Goal: Task Accomplishment & Management: Complete application form

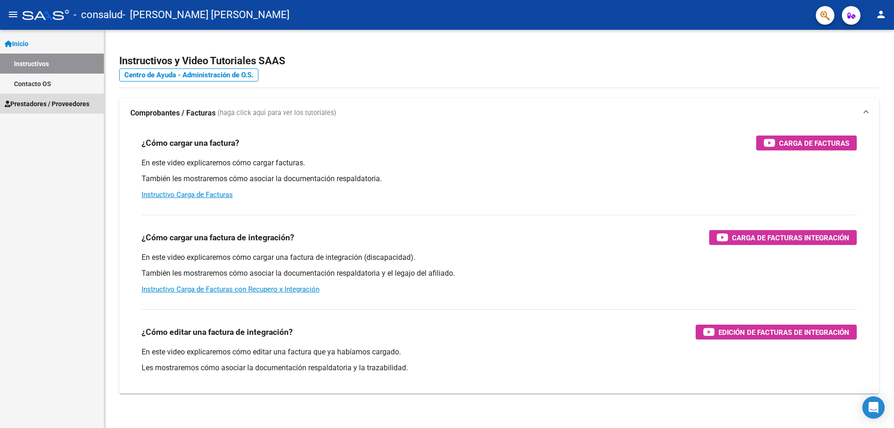
click at [50, 107] on span "Prestadores / Proveedores" at bounding box center [47, 104] width 85 height 10
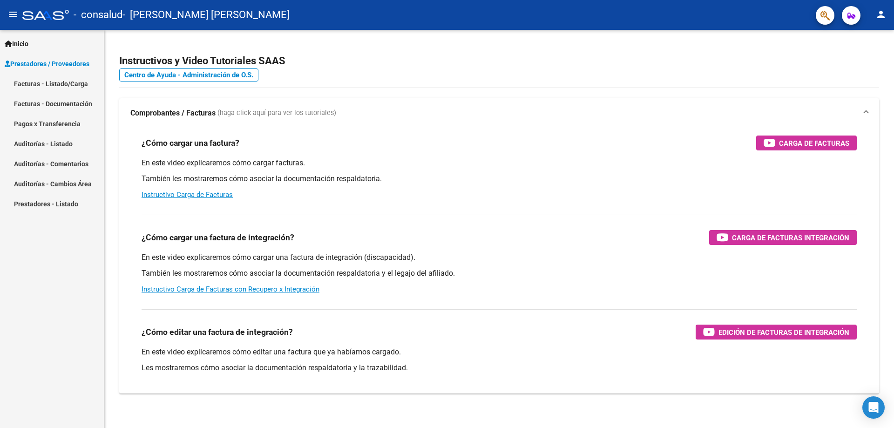
click at [23, 41] on span "Inicio" at bounding box center [17, 44] width 24 height 10
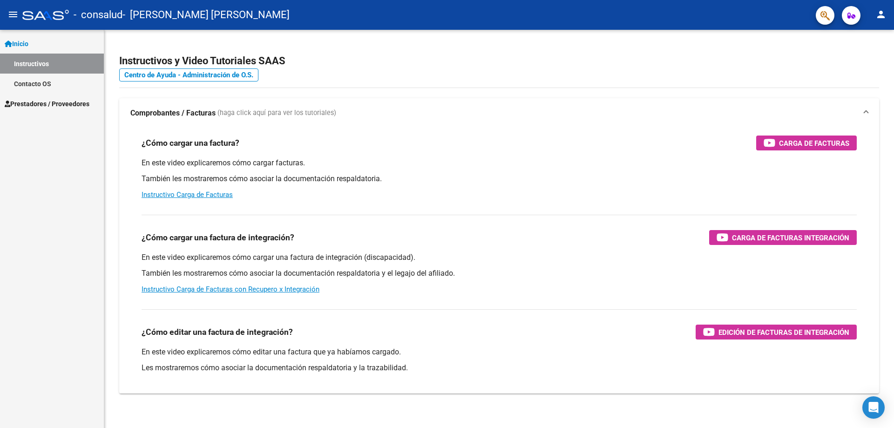
click at [55, 106] on span "Prestadores / Proveedores" at bounding box center [47, 104] width 85 height 10
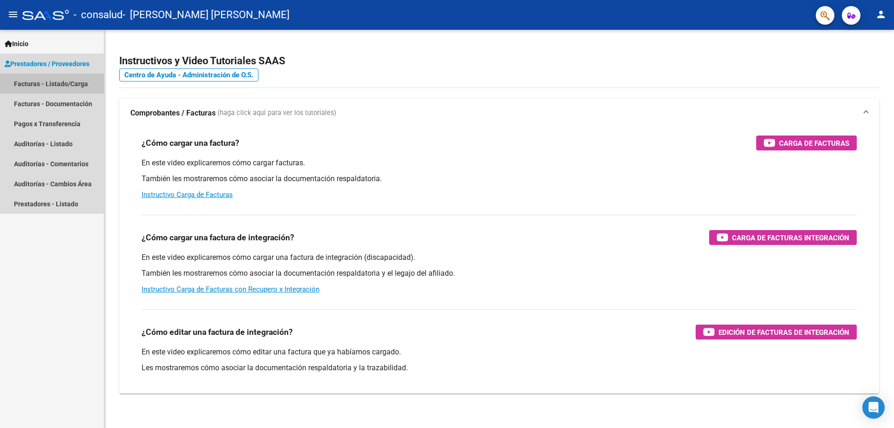
click at [67, 86] on link "Facturas - Listado/Carga" at bounding box center [52, 84] width 104 height 20
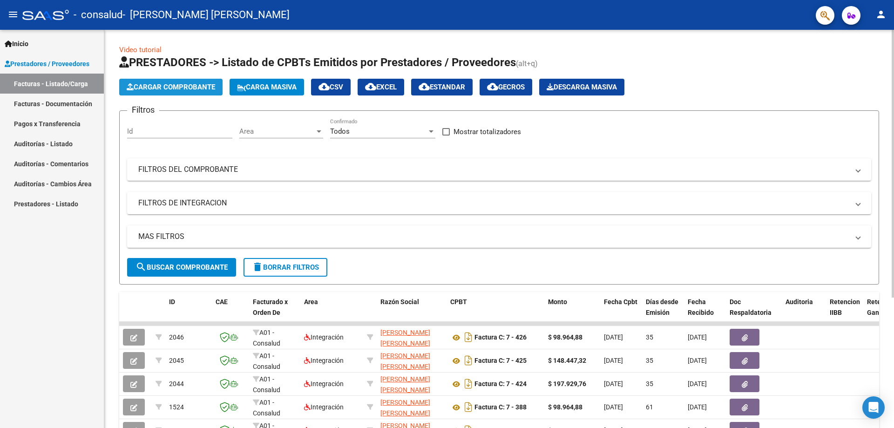
click at [184, 85] on span "Cargar Comprobante" at bounding box center [171, 87] width 88 height 8
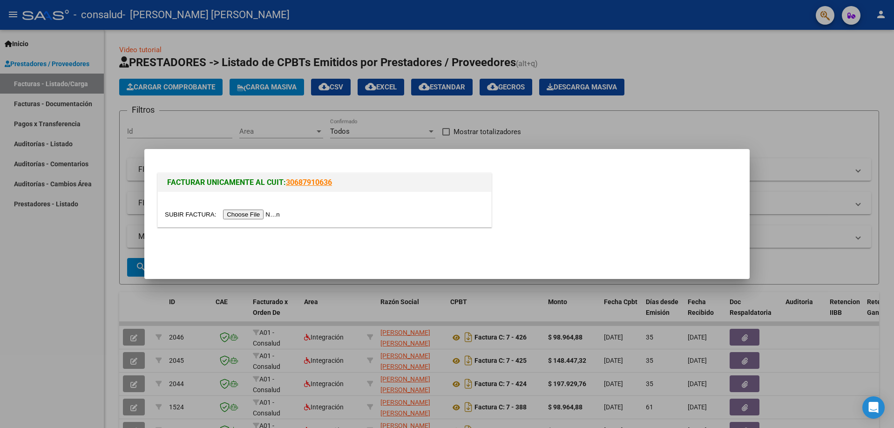
click at [238, 213] on input "file" at bounding box center [224, 214] width 118 height 10
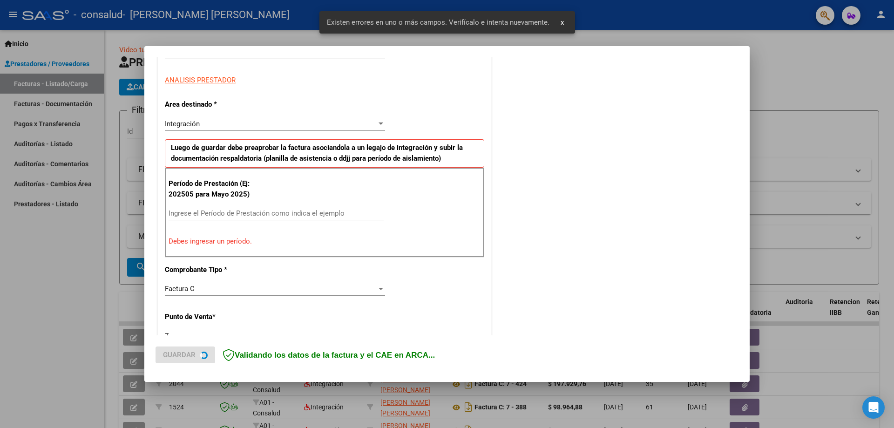
scroll to position [168, 0]
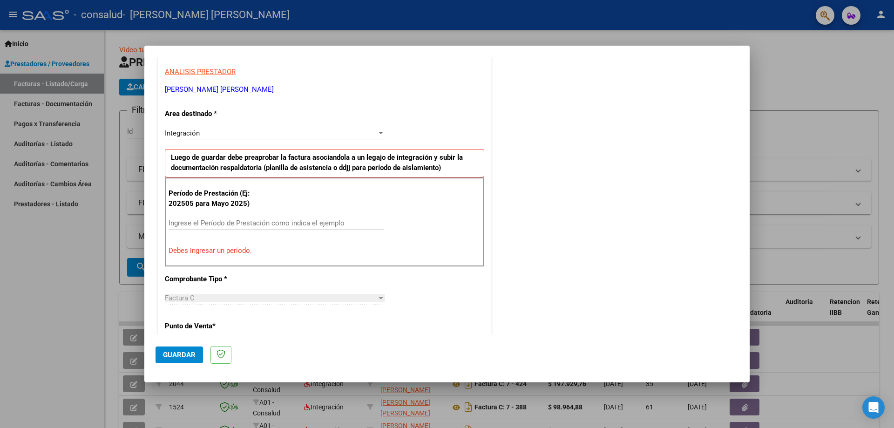
click at [201, 223] on input "Ingrese el Período de Prestación como indica el ejemplo" at bounding box center [275, 223] width 215 height 8
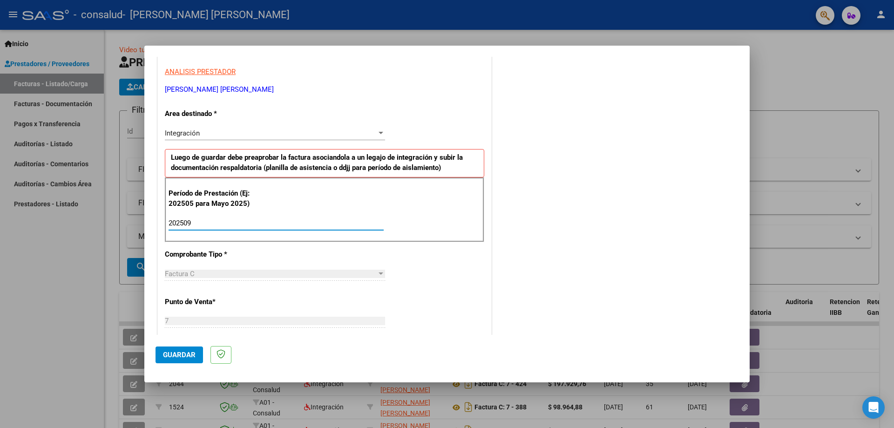
type input "202509"
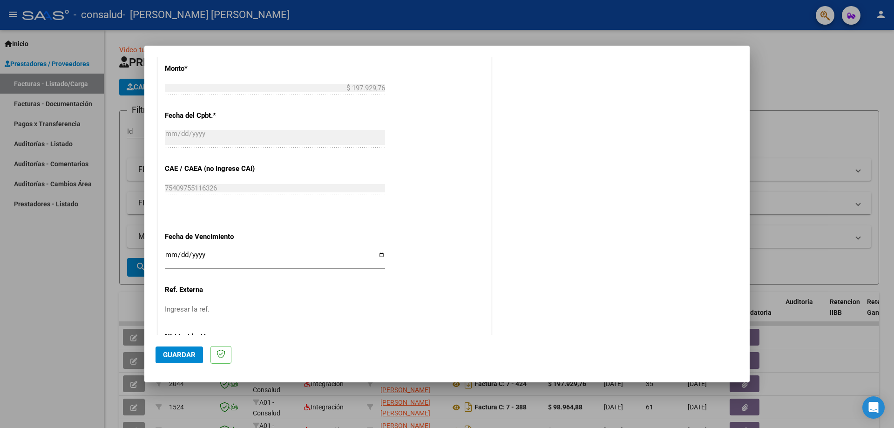
scroll to position [448, 0]
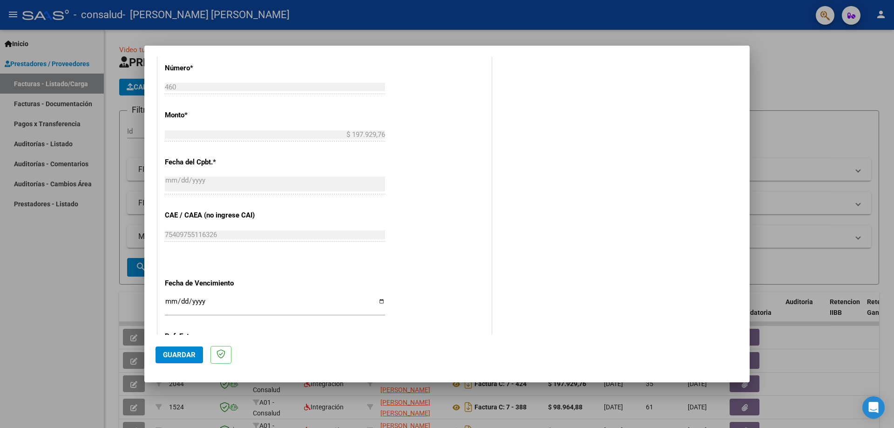
click at [179, 358] on span "Guardar" at bounding box center [179, 354] width 33 height 8
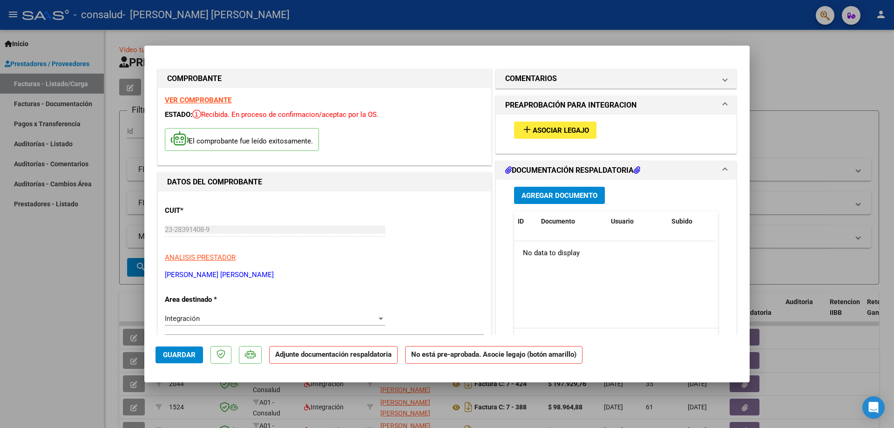
click at [545, 132] on span "Asociar Legajo" at bounding box center [560, 130] width 56 height 8
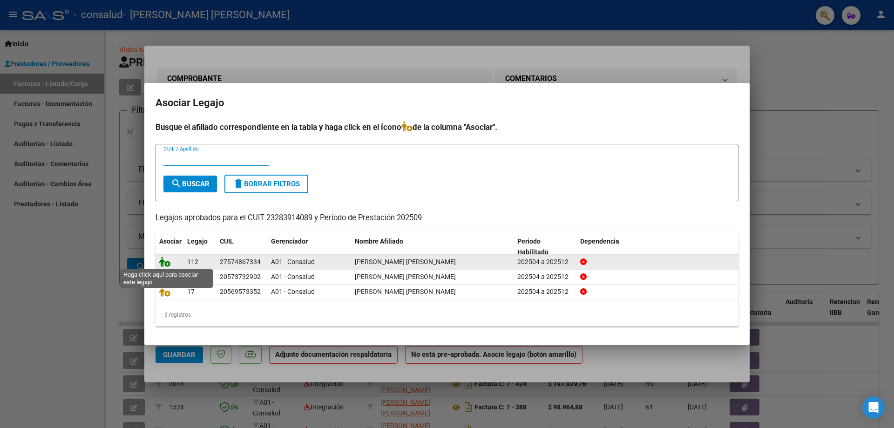
click at [165, 261] on icon at bounding box center [164, 261] width 11 height 10
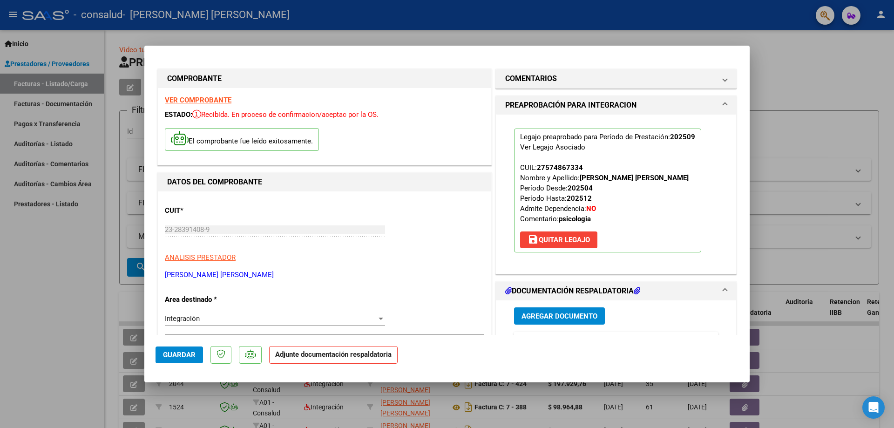
click at [545, 319] on span "Agregar Documento" at bounding box center [559, 316] width 76 height 8
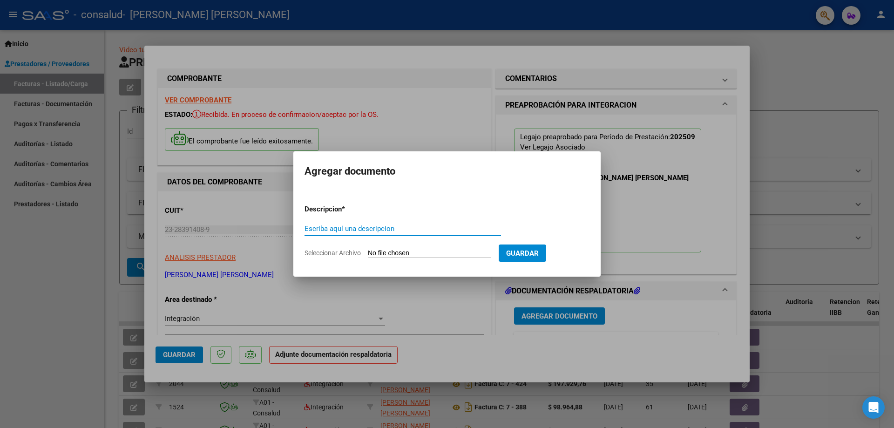
click at [384, 226] on input "Escriba aquí una descripcion" at bounding box center [402, 228] width 196 height 8
type input "PLANILLA ASISTENCIA"
click at [527, 254] on span "Guardar" at bounding box center [522, 253] width 33 height 8
click at [413, 247] on form "Descripcion * PLANILLA ASISTENCIA Escriba aquí una descripcion Seleccionar Arch…" at bounding box center [446, 231] width 285 height 68
click at [417, 250] on input "Seleccionar Archivo" at bounding box center [429, 253] width 123 height 9
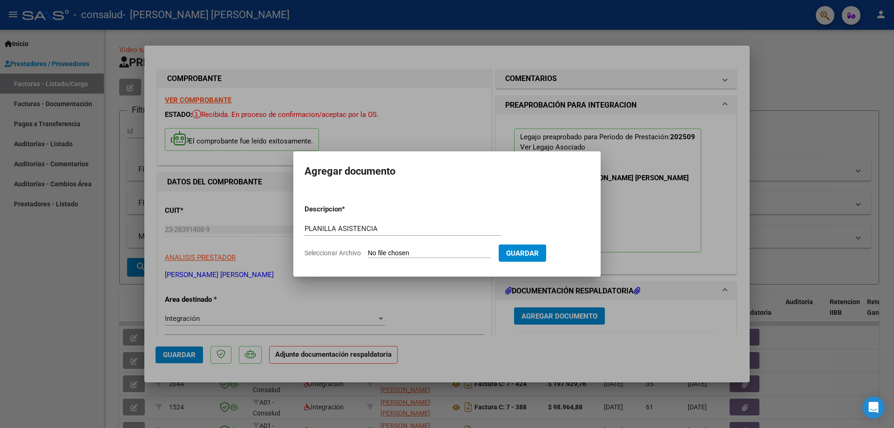
type input "C:\fakepath\[PERSON_NAME] (3).pdf"
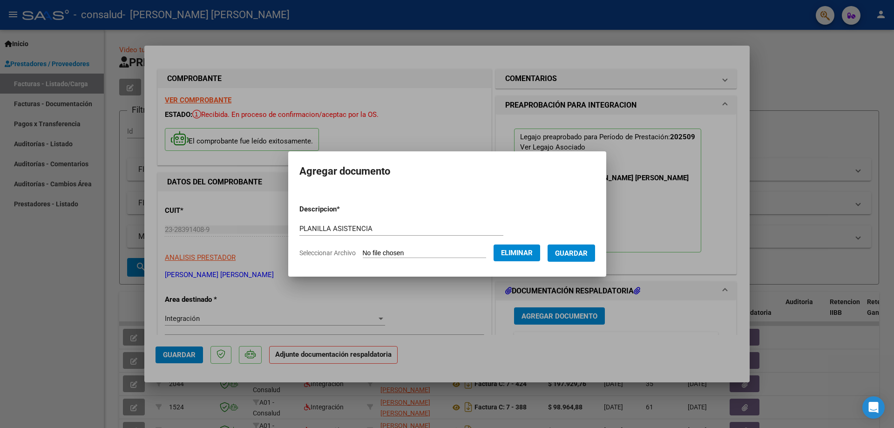
click at [577, 252] on span "Guardar" at bounding box center [571, 253] width 33 height 8
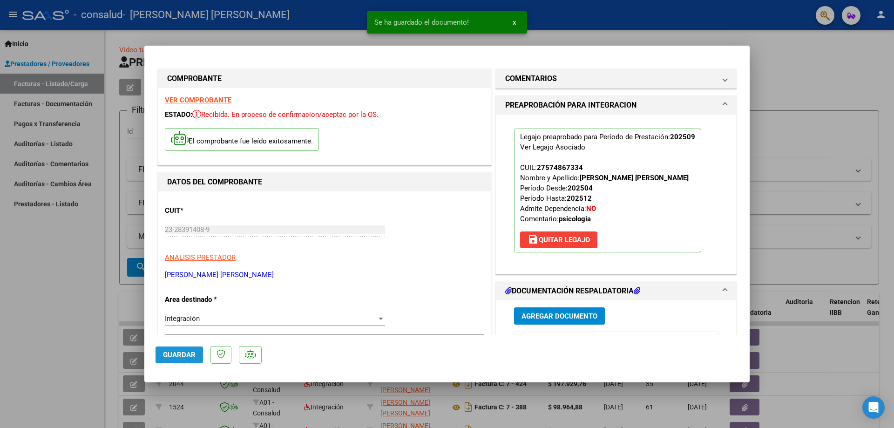
click at [172, 354] on span "Guardar" at bounding box center [179, 354] width 33 height 8
click at [835, 72] on div at bounding box center [447, 214] width 894 height 428
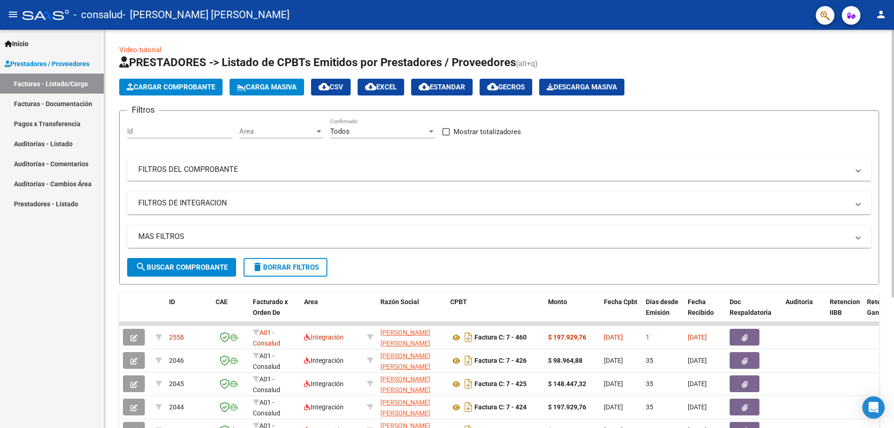
click at [162, 86] on span "Cargar Comprobante" at bounding box center [171, 87] width 88 height 8
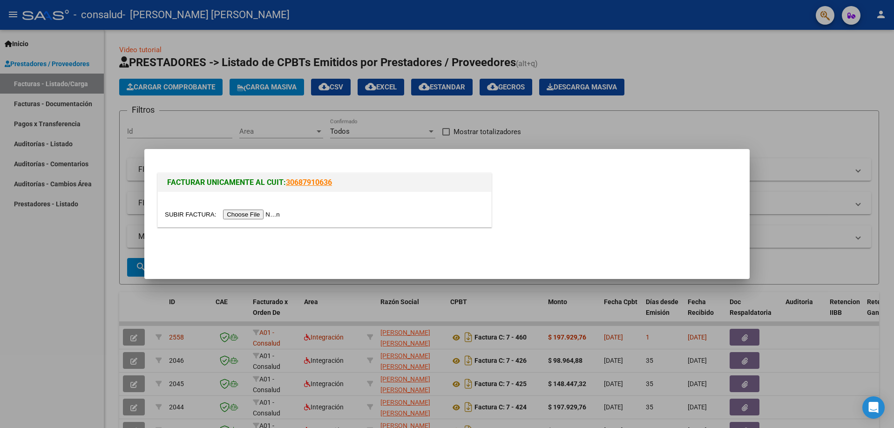
click at [248, 216] on input "file" at bounding box center [224, 214] width 118 height 10
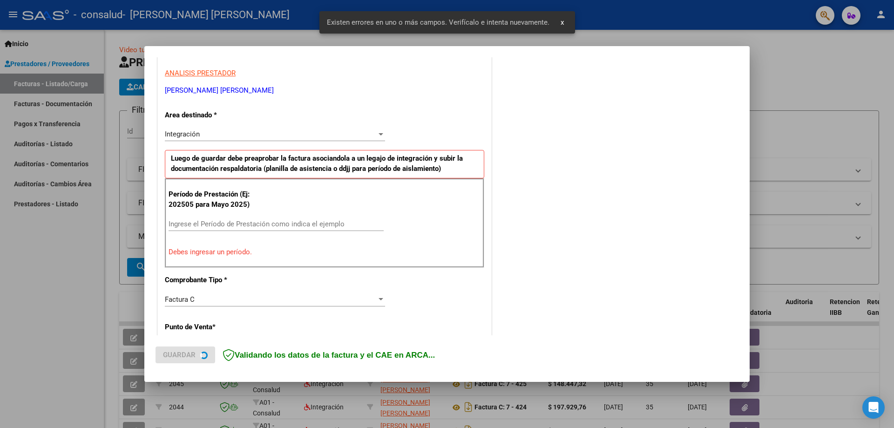
scroll to position [168, 0]
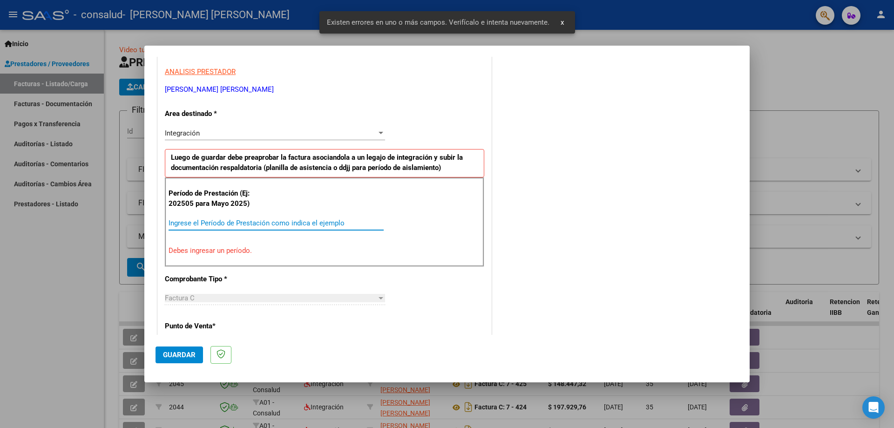
click at [205, 223] on input "Ingrese el Período de Prestación como indica el ejemplo" at bounding box center [275, 223] width 215 height 8
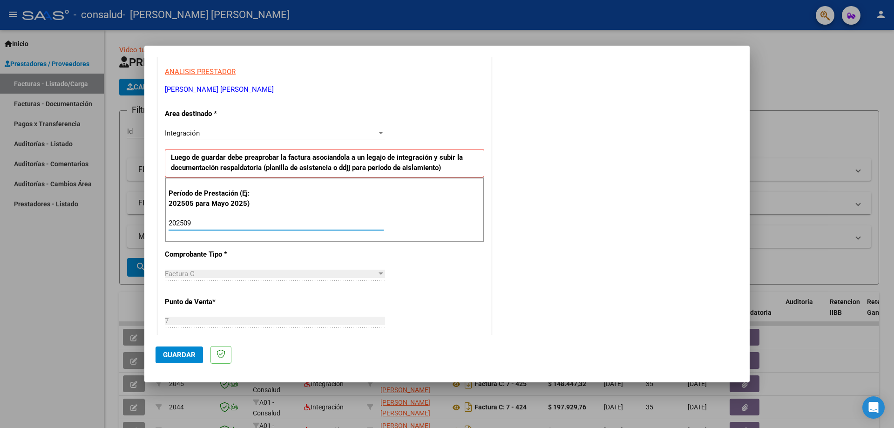
type input "202509"
click at [172, 357] on span "Guardar" at bounding box center [179, 354] width 33 height 8
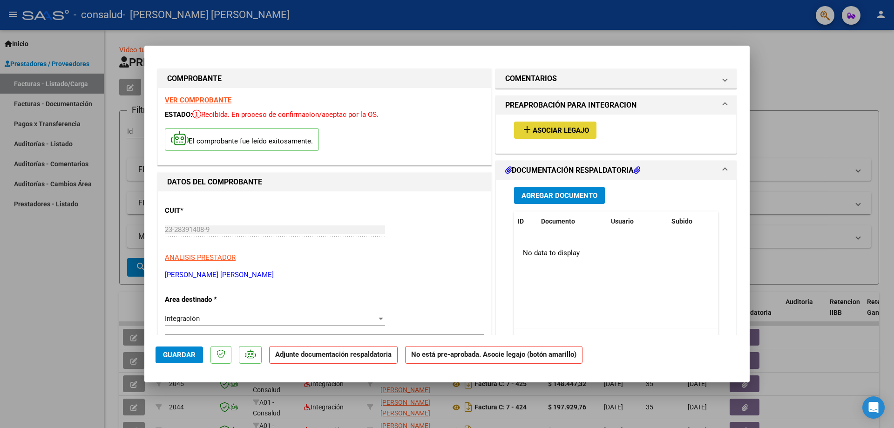
click at [541, 131] on span "Asociar Legajo" at bounding box center [560, 130] width 56 height 8
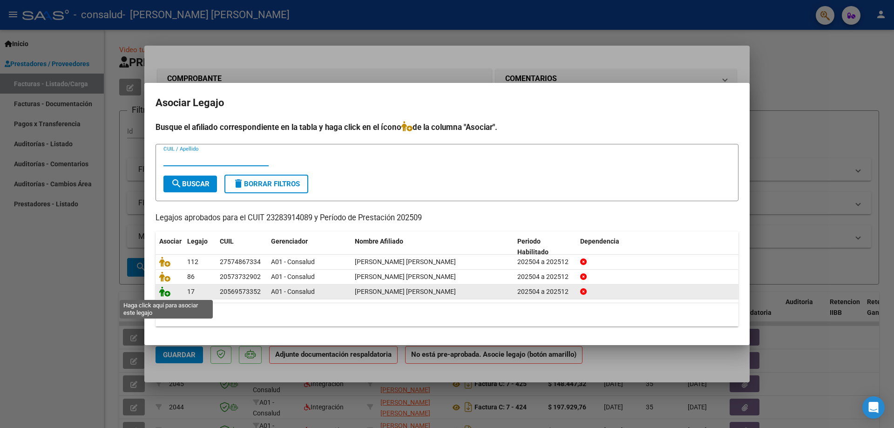
click at [163, 290] on icon at bounding box center [164, 291] width 11 height 10
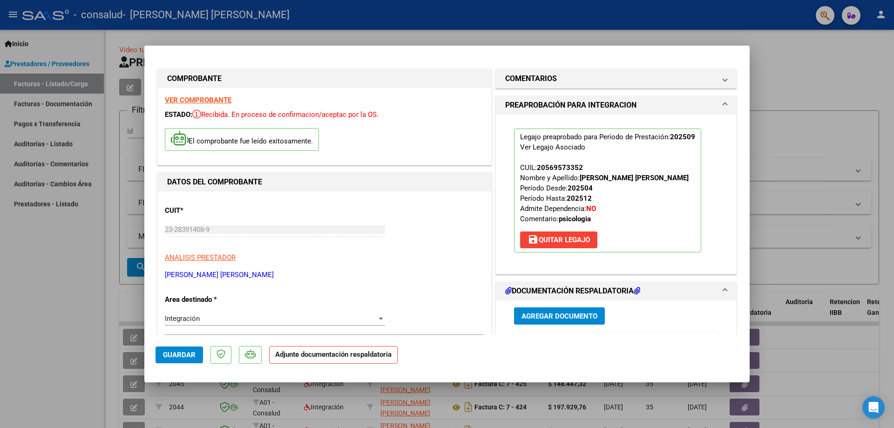
click at [582, 312] on span "Agregar Documento" at bounding box center [559, 316] width 76 height 8
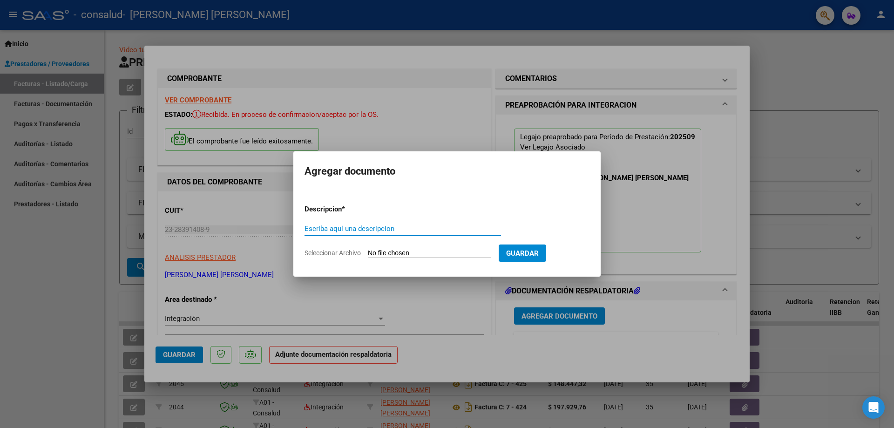
click at [395, 252] on input "Seleccionar Archivo" at bounding box center [429, 253] width 123 height 9
type input "C:\fakepath\[PERSON_NAME] . Consalud.pdf"
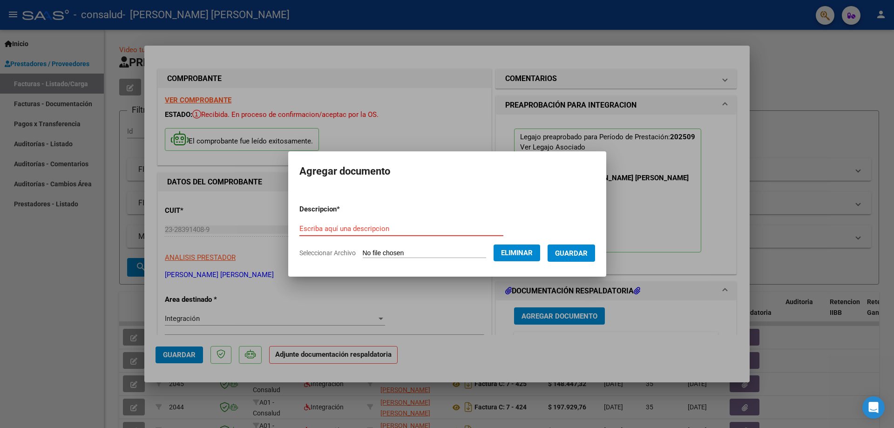
click at [384, 227] on input "Escriba aquí una descripcion" at bounding box center [401, 228] width 204 height 8
type input "PLANILLA ASISTENCIA"
click at [576, 250] on span "Guardar" at bounding box center [571, 253] width 33 height 8
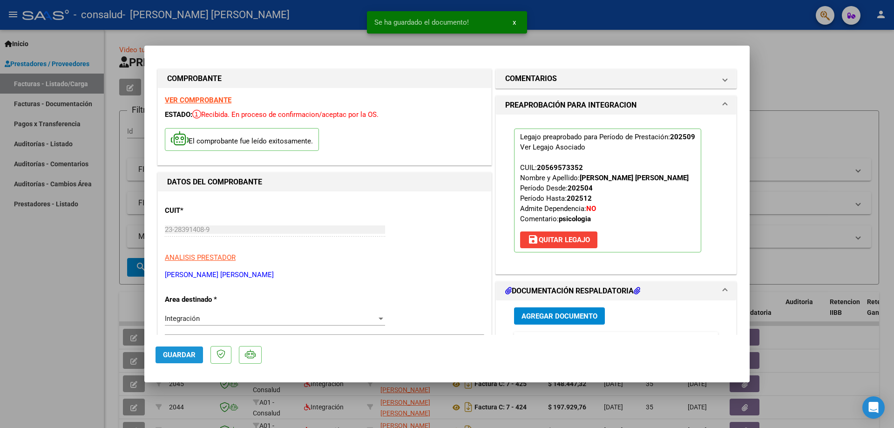
click at [181, 350] on span "Guardar" at bounding box center [179, 354] width 33 height 8
click at [714, 34] on div at bounding box center [447, 214] width 894 height 428
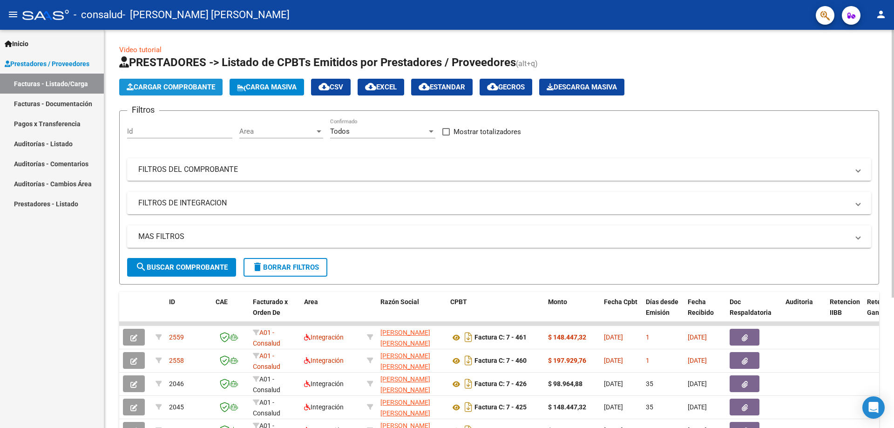
click at [167, 84] on span "Cargar Comprobante" at bounding box center [171, 87] width 88 height 8
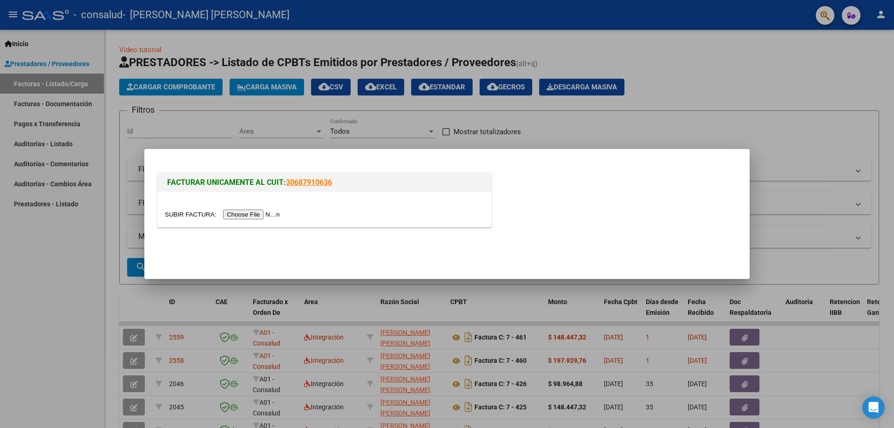
click at [254, 214] on input "file" at bounding box center [224, 214] width 118 height 10
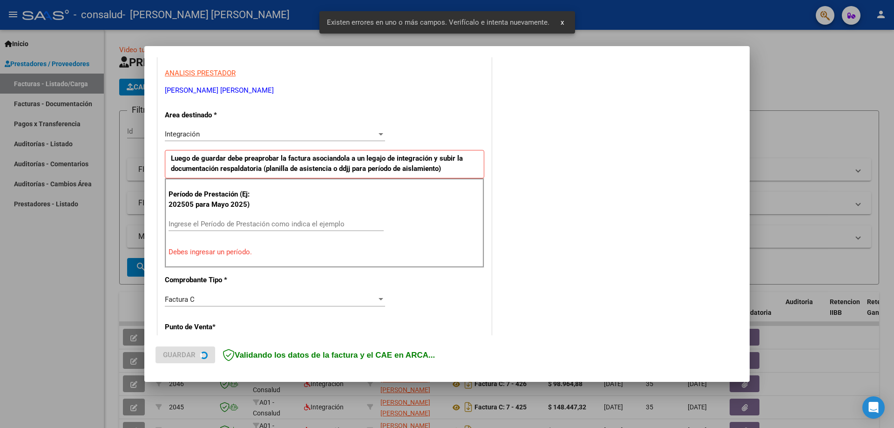
scroll to position [168, 0]
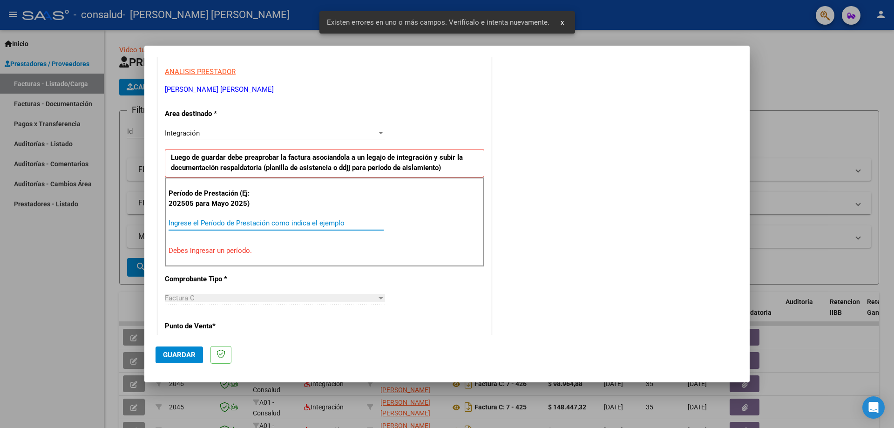
click at [211, 224] on input "Ingrese el Período de Prestación como indica el ejemplo" at bounding box center [275, 223] width 215 height 8
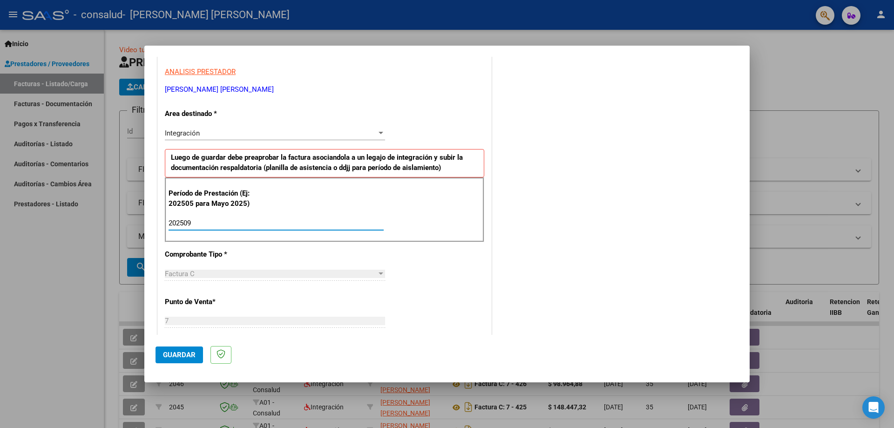
type input "202509"
click at [182, 353] on span "Guardar" at bounding box center [179, 354] width 33 height 8
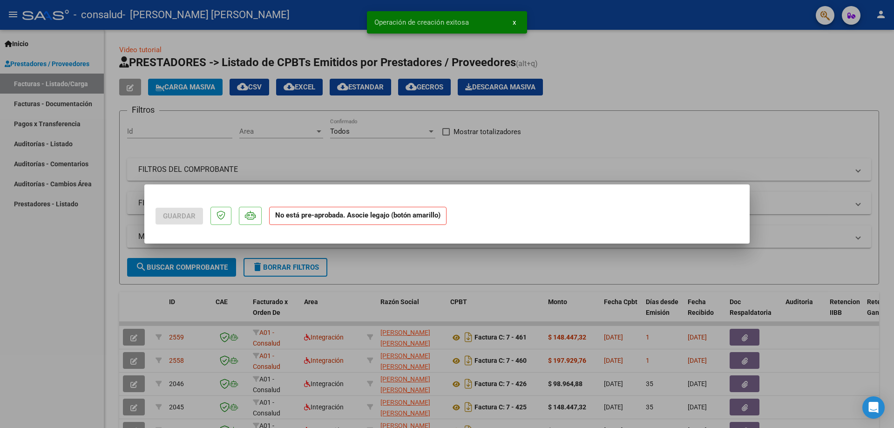
scroll to position [0, 0]
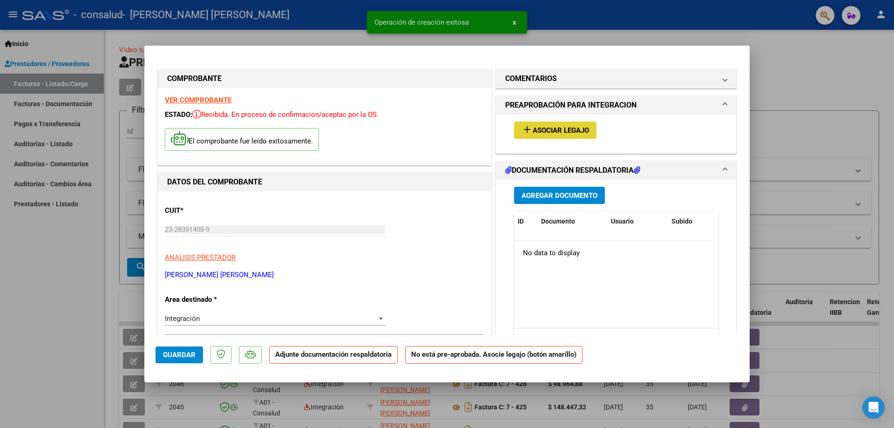
click at [536, 125] on button "add Asociar Legajo" at bounding box center [555, 129] width 82 height 17
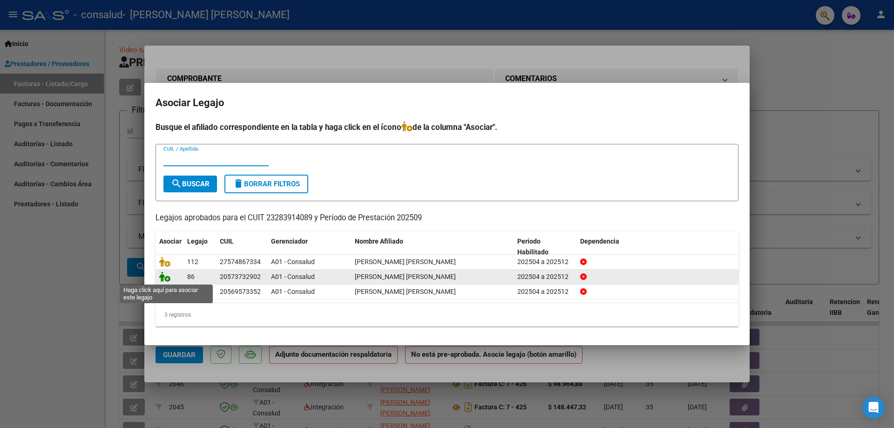
click at [165, 278] on icon at bounding box center [164, 276] width 11 height 10
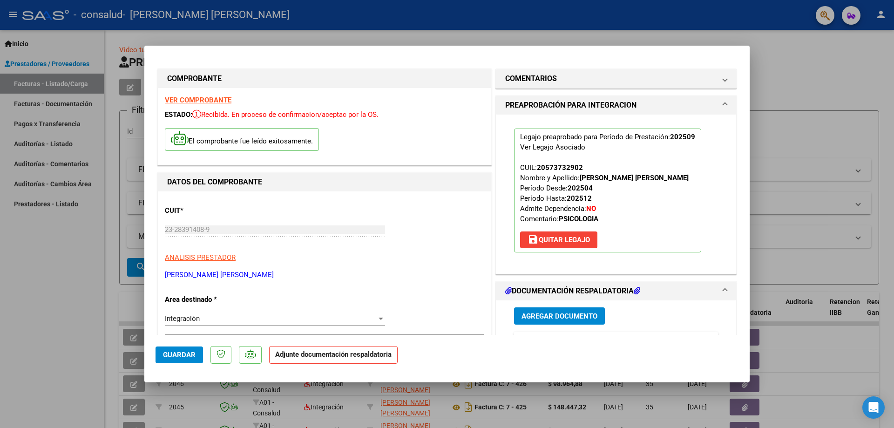
click at [515, 317] on button "Agregar Documento" at bounding box center [559, 315] width 91 height 17
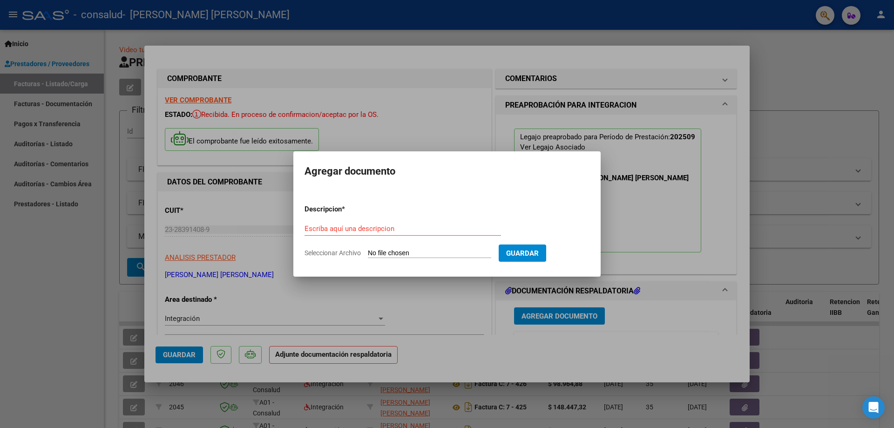
click at [399, 250] on input "Seleccionar Archivo" at bounding box center [429, 253] width 123 height 9
type input "C:\fakepath\[PERSON_NAME] .pdf"
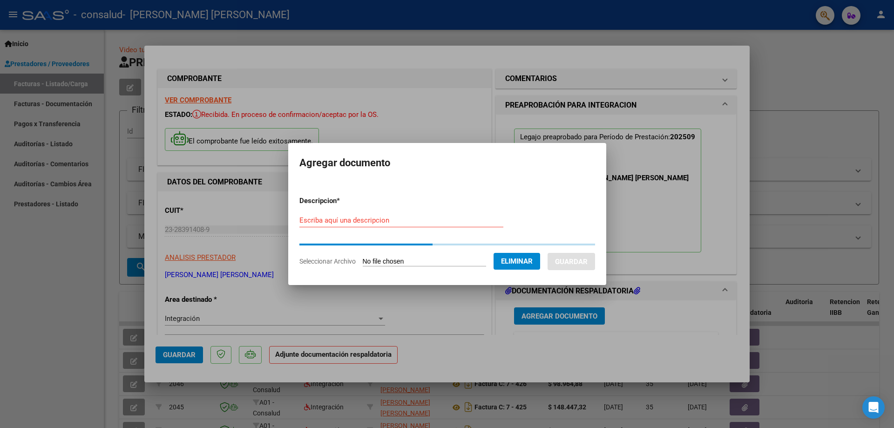
click at [330, 218] on input "Escriba aquí una descripcion" at bounding box center [401, 220] width 204 height 8
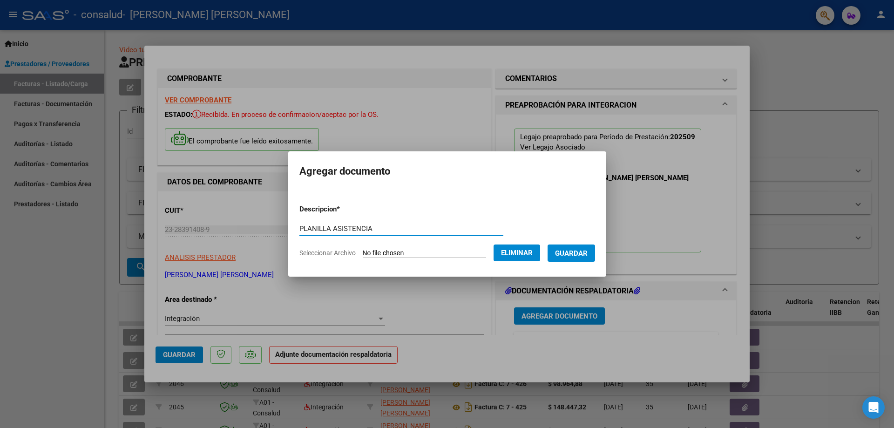
type input "PLANILLA ASISTENCIA"
click at [516, 253] on span "Eliminar" at bounding box center [517, 253] width 32 height 8
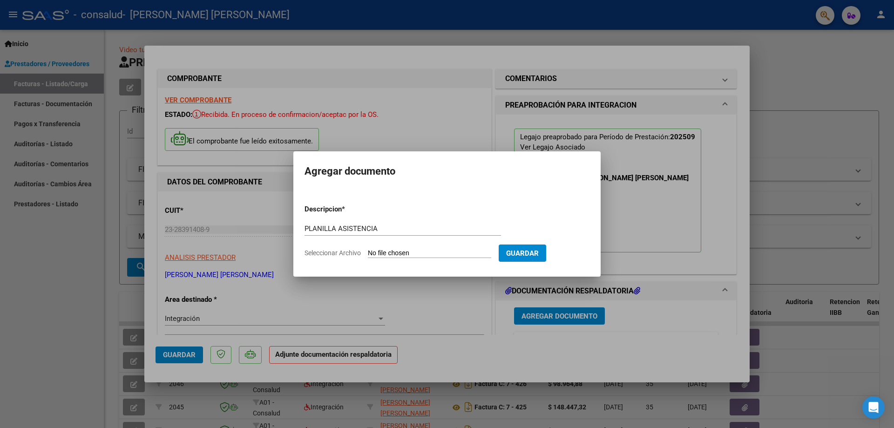
click at [389, 251] on input "Seleccionar Archivo" at bounding box center [429, 253] width 123 height 9
type input "C:\fakepath\[PERSON_NAME] .pdf"
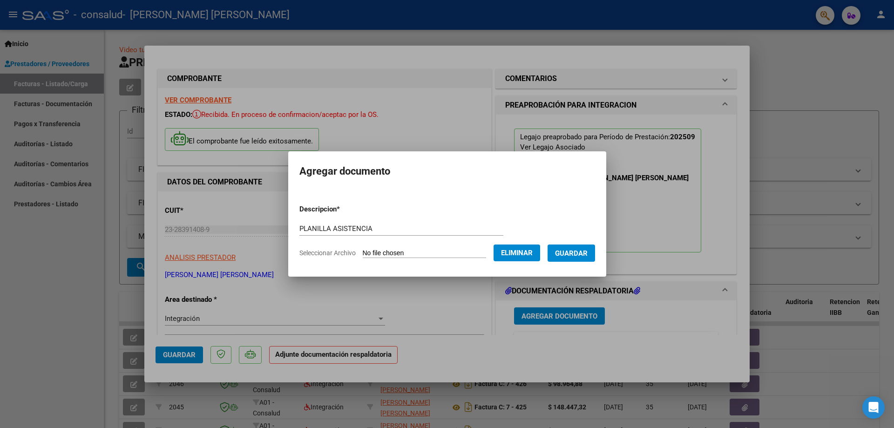
click at [578, 255] on span "Guardar" at bounding box center [571, 253] width 33 height 8
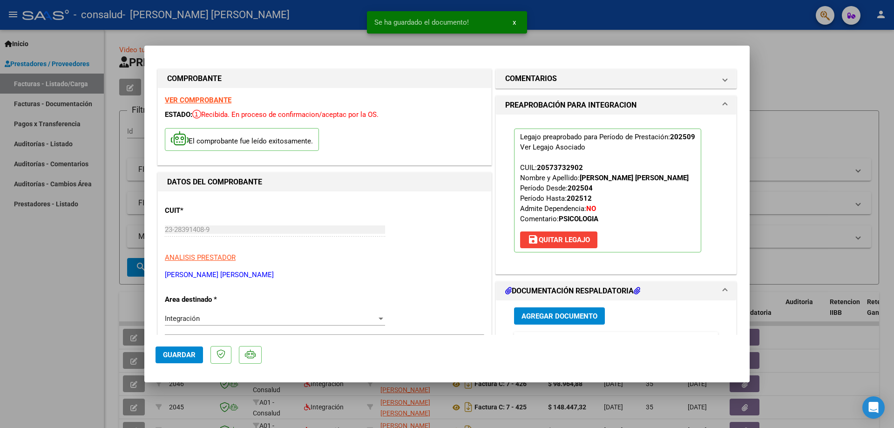
click at [841, 72] on div at bounding box center [447, 214] width 894 height 428
type input "$ 0,00"
